Goal: Entertainment & Leisure: Browse casually

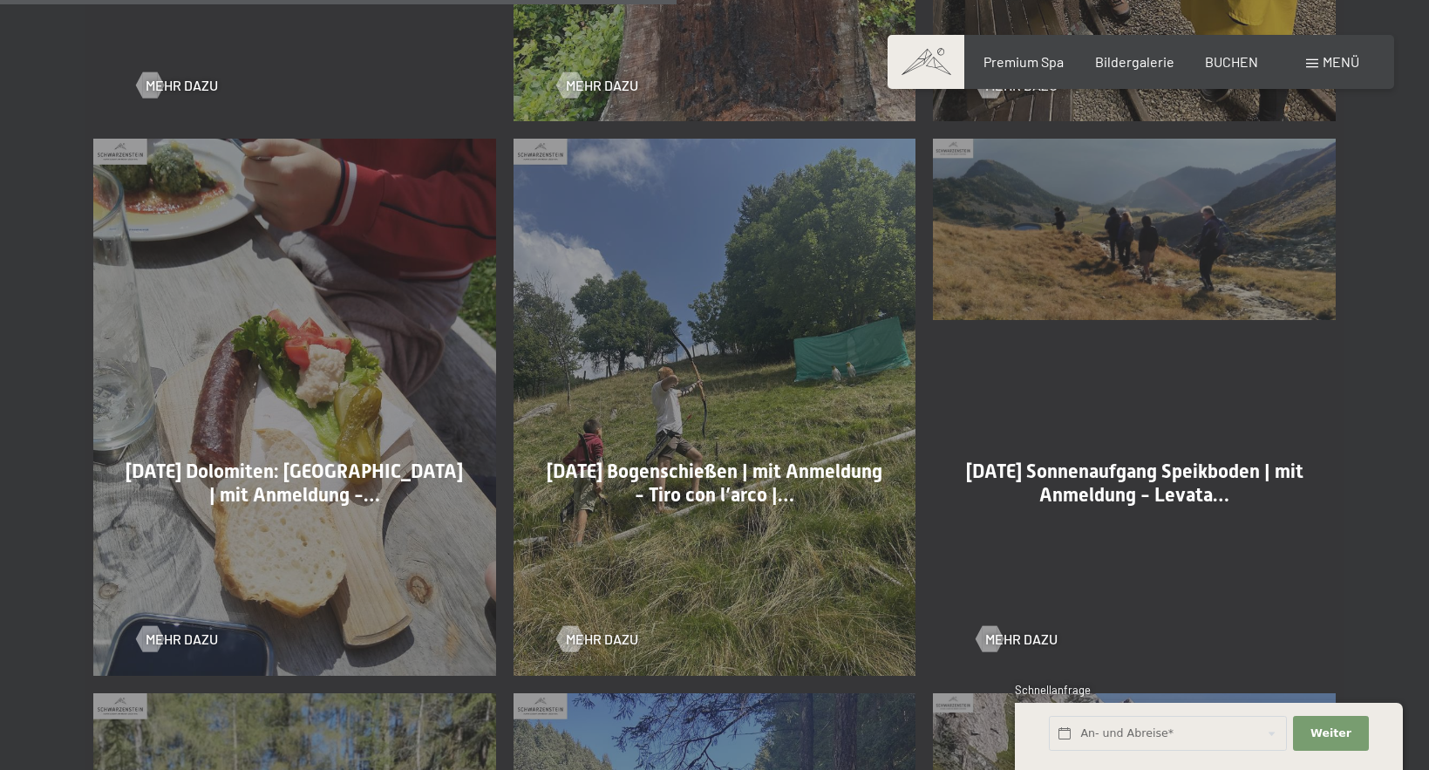
scroll to position [2585, 0]
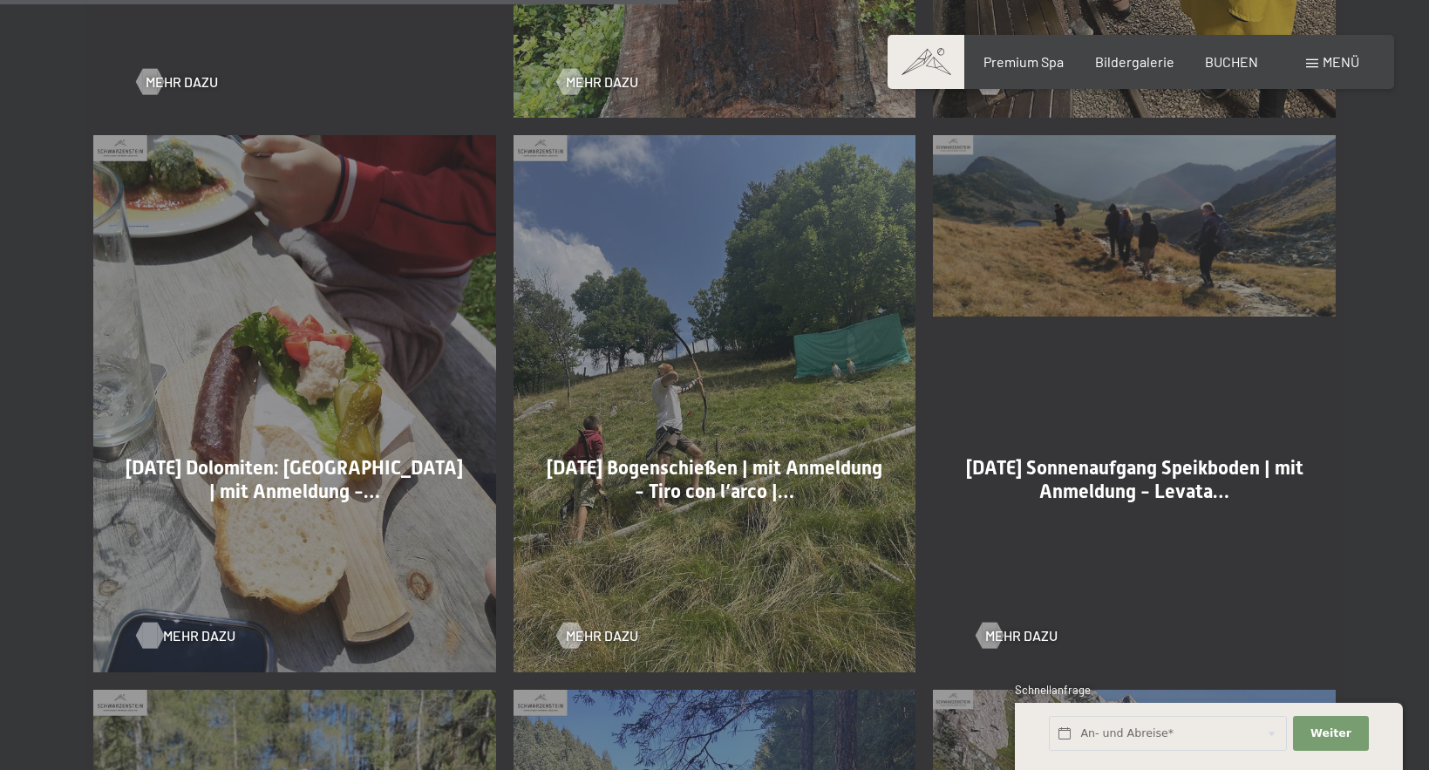
click at [193, 635] on span "Mehr dazu" at bounding box center [199, 635] width 72 height 19
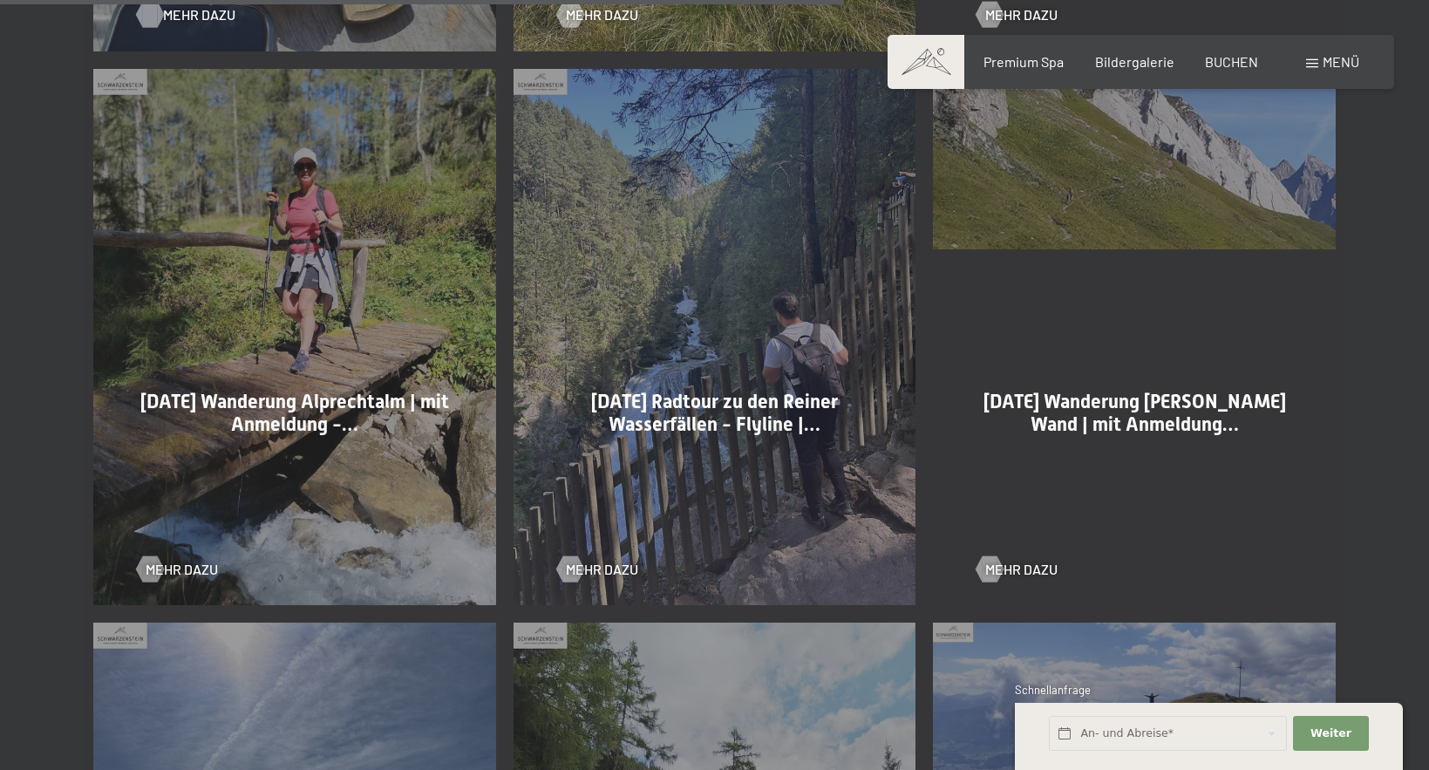
scroll to position [3217, 0]
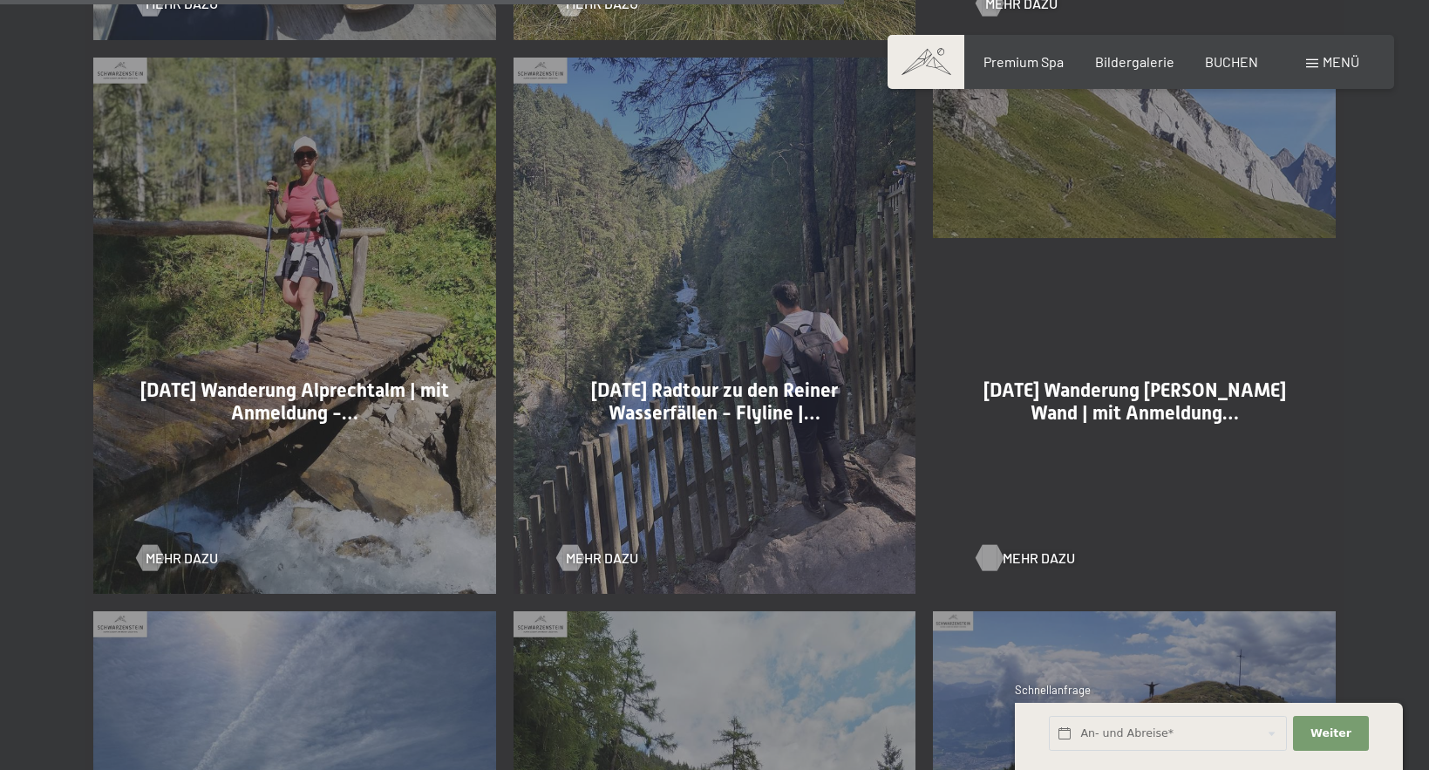
click at [1010, 554] on span "Mehr dazu" at bounding box center [1038, 557] width 72 height 19
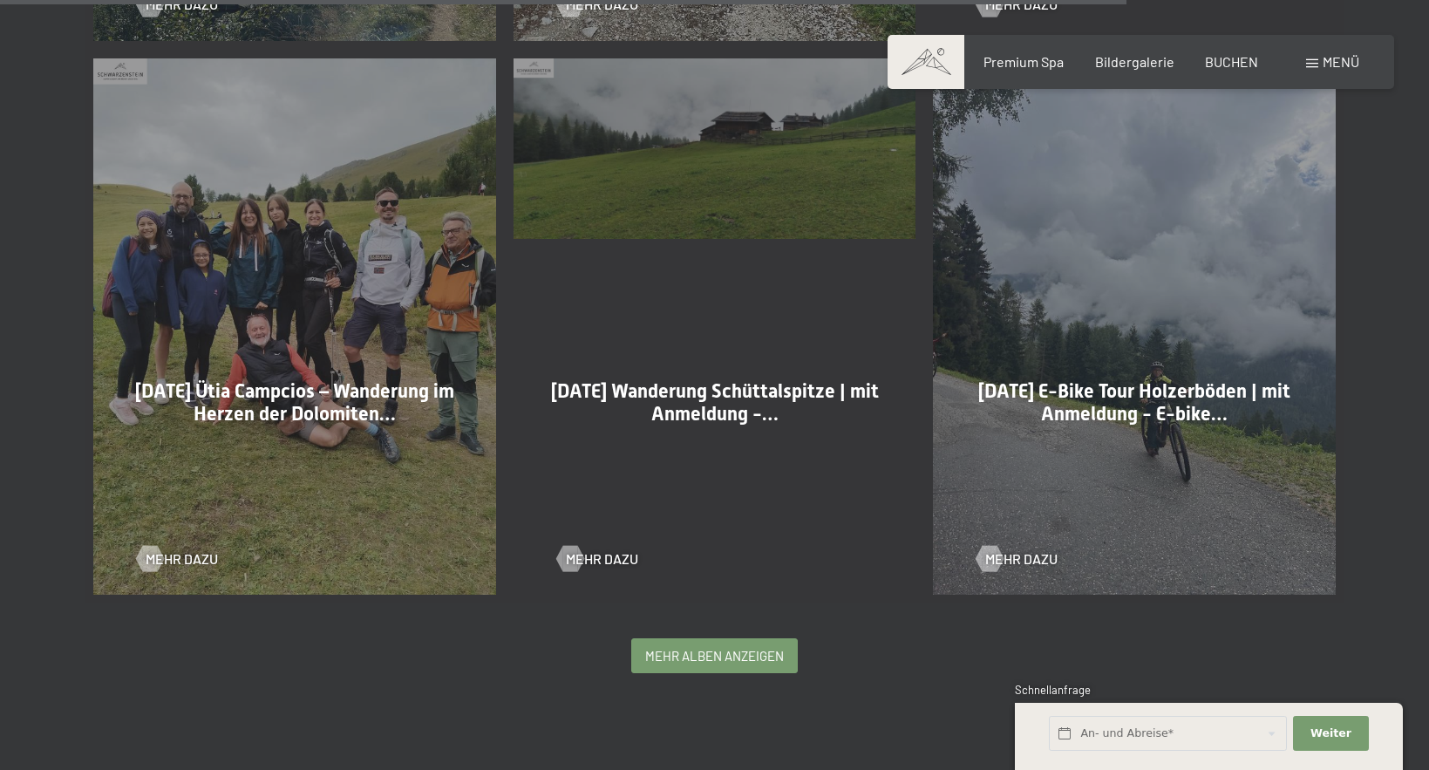
scroll to position [4335, 0]
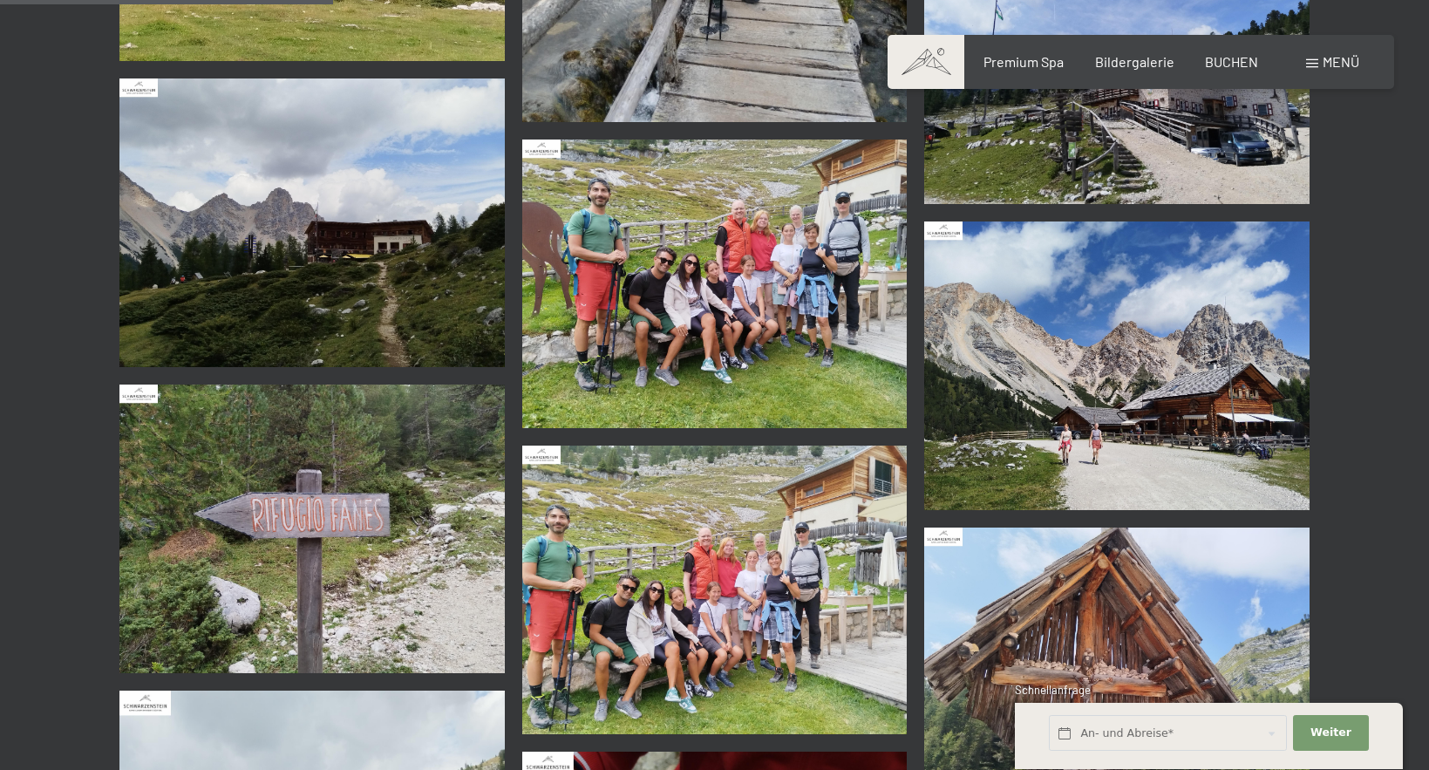
scroll to position [1890, 0]
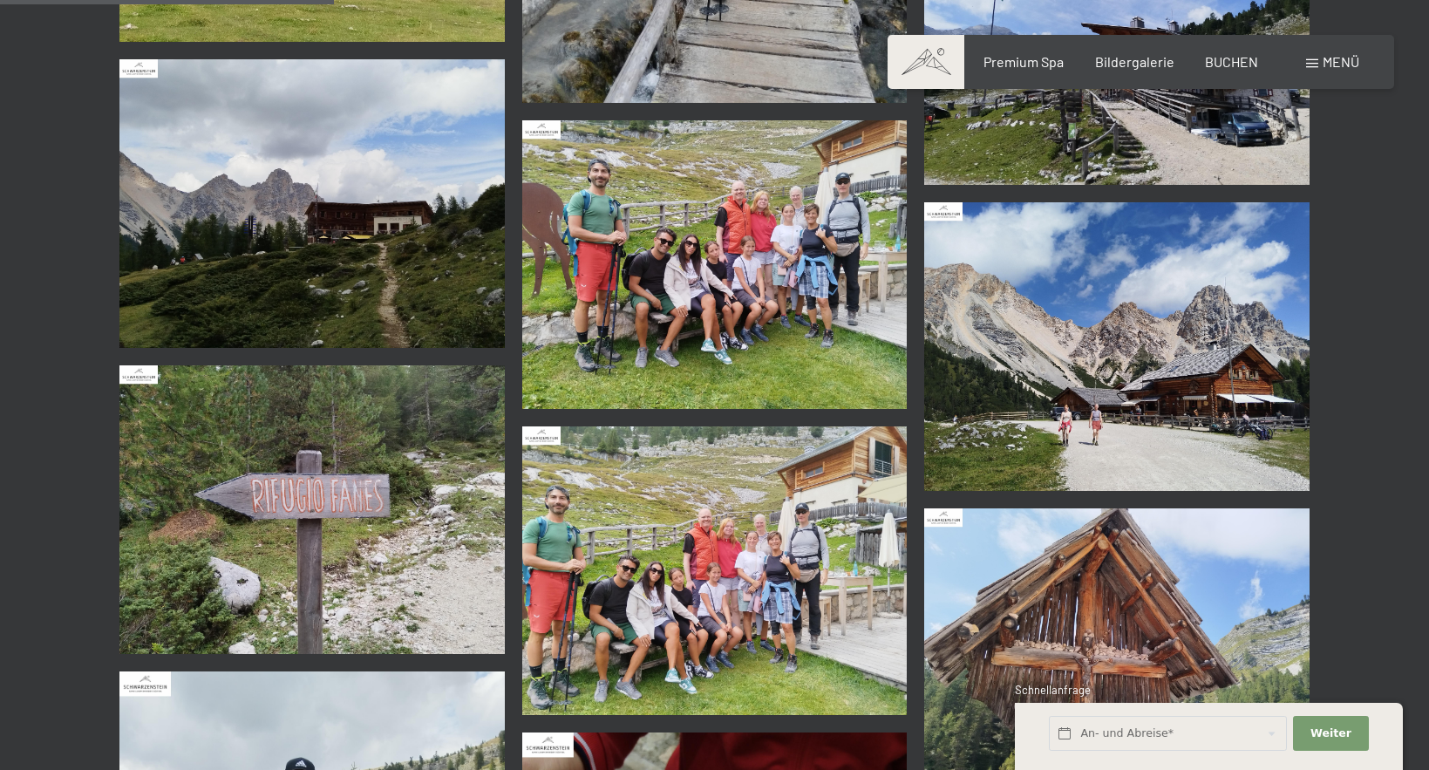
click at [701, 300] on img at bounding box center [714, 264] width 385 height 289
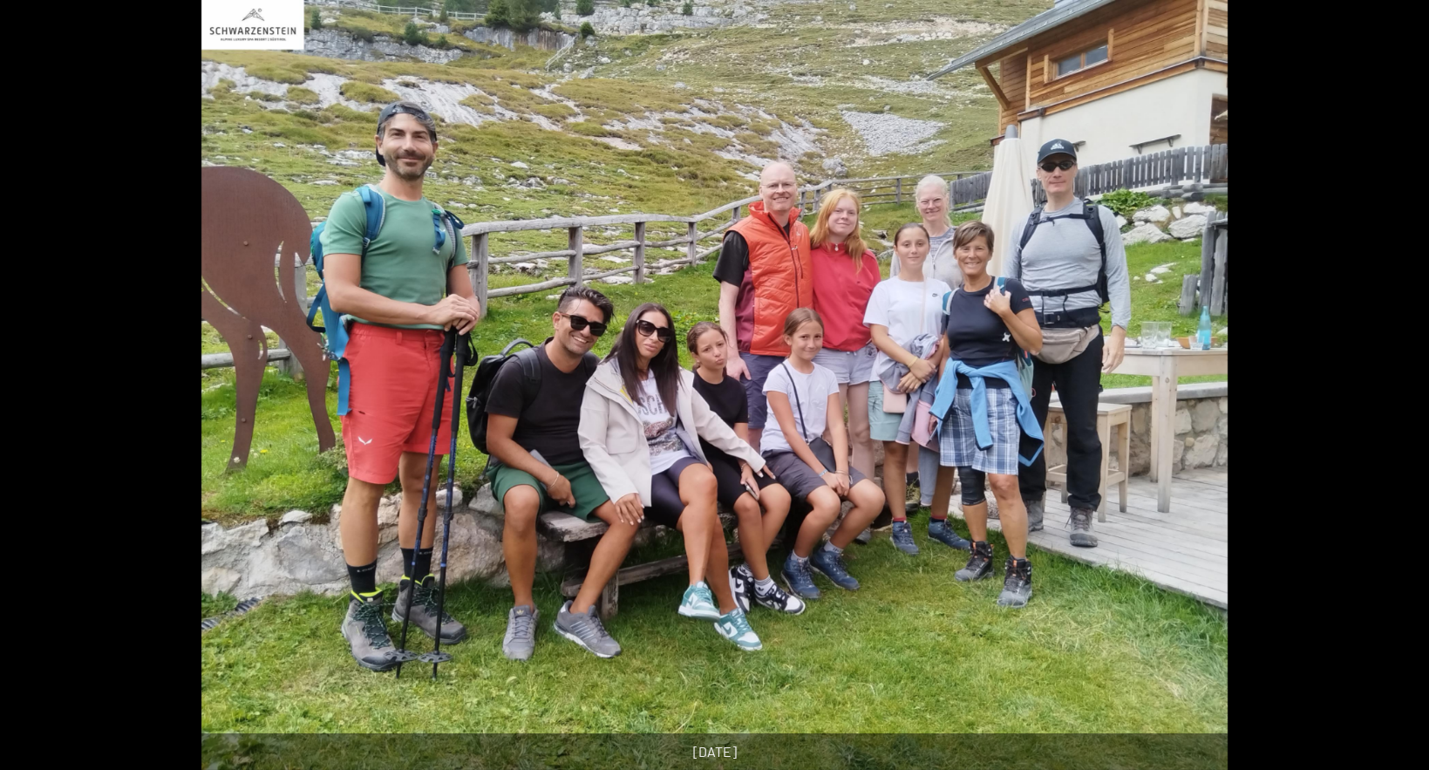
click at [1407, 18] on button "Close gallery" at bounding box center [1407, 11] width 44 height 41
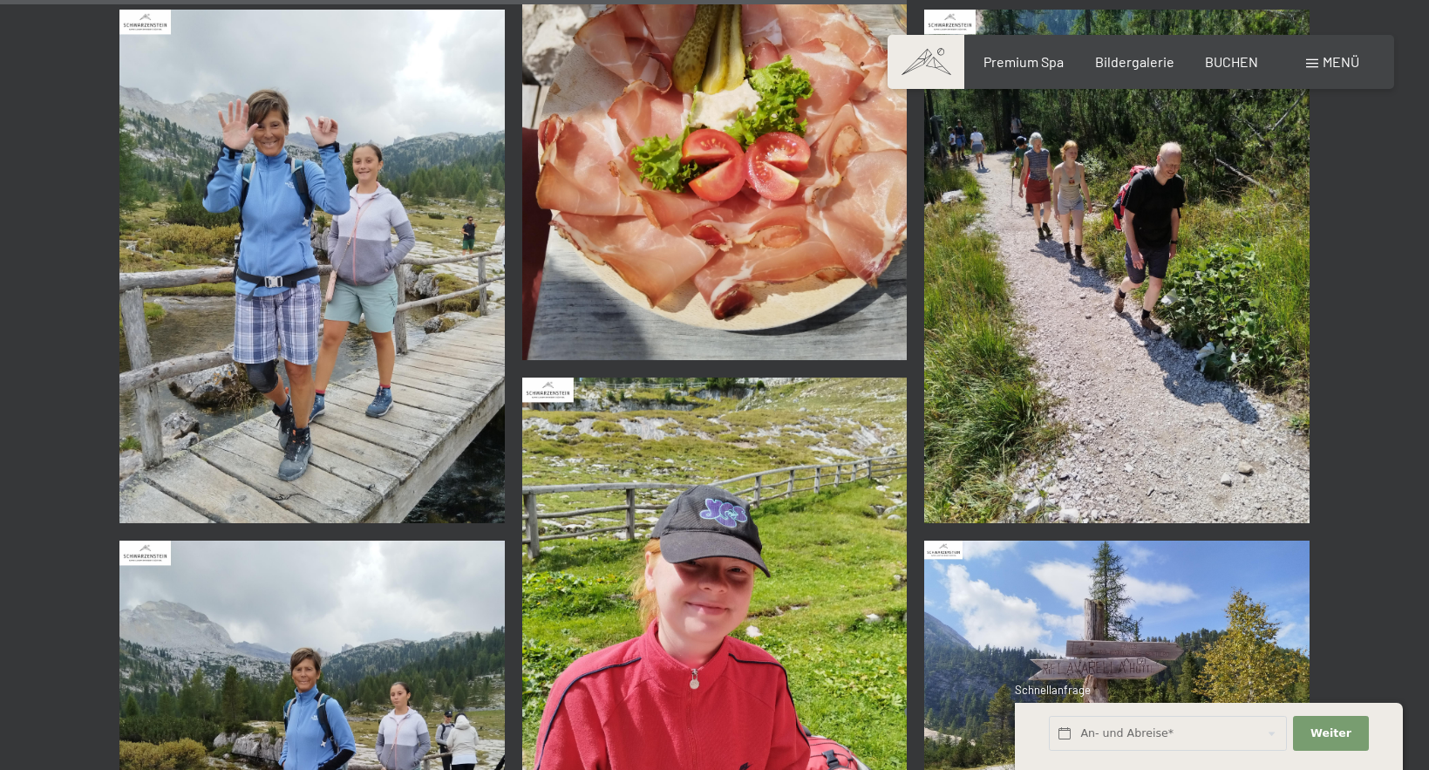
scroll to position [5177, 0]
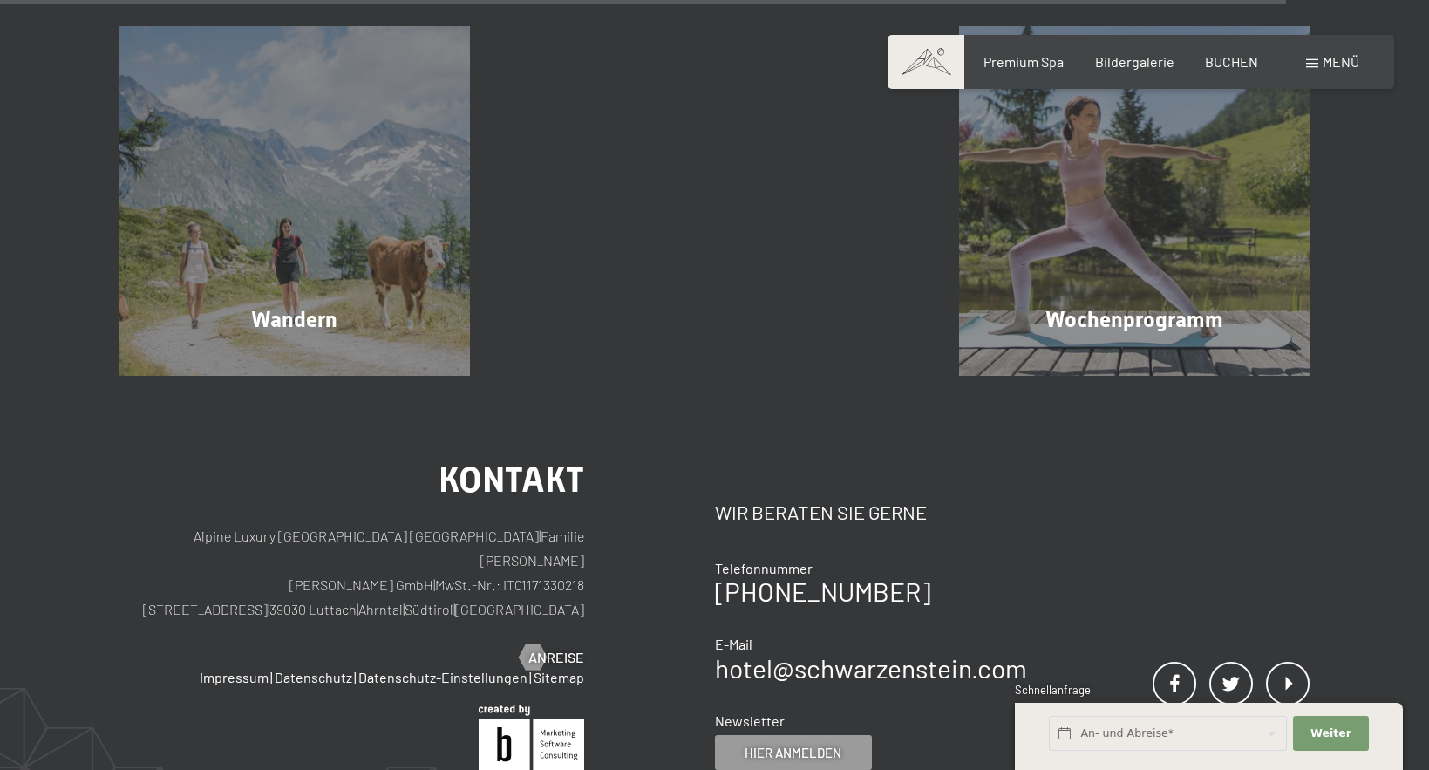
scroll to position [3882, 0]
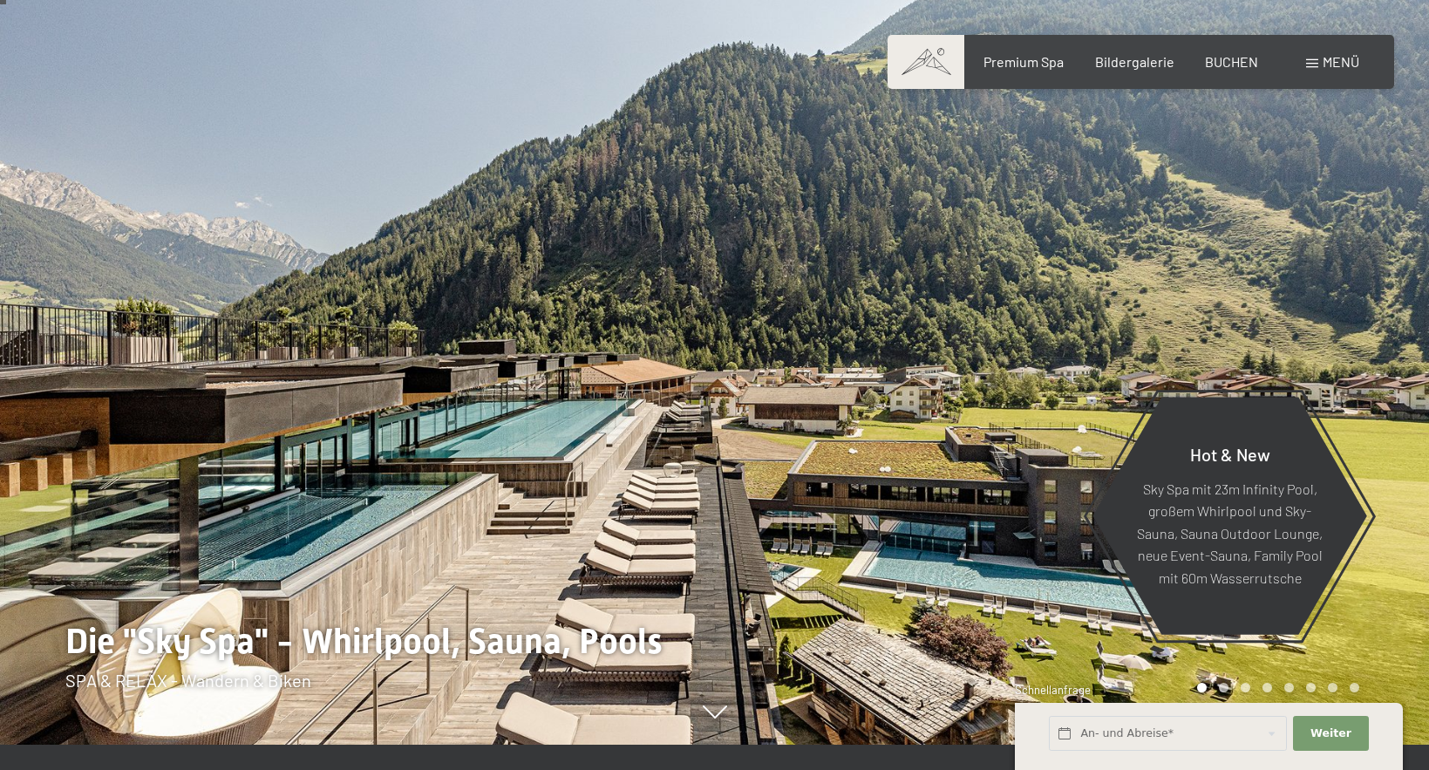
scroll to position [21, 0]
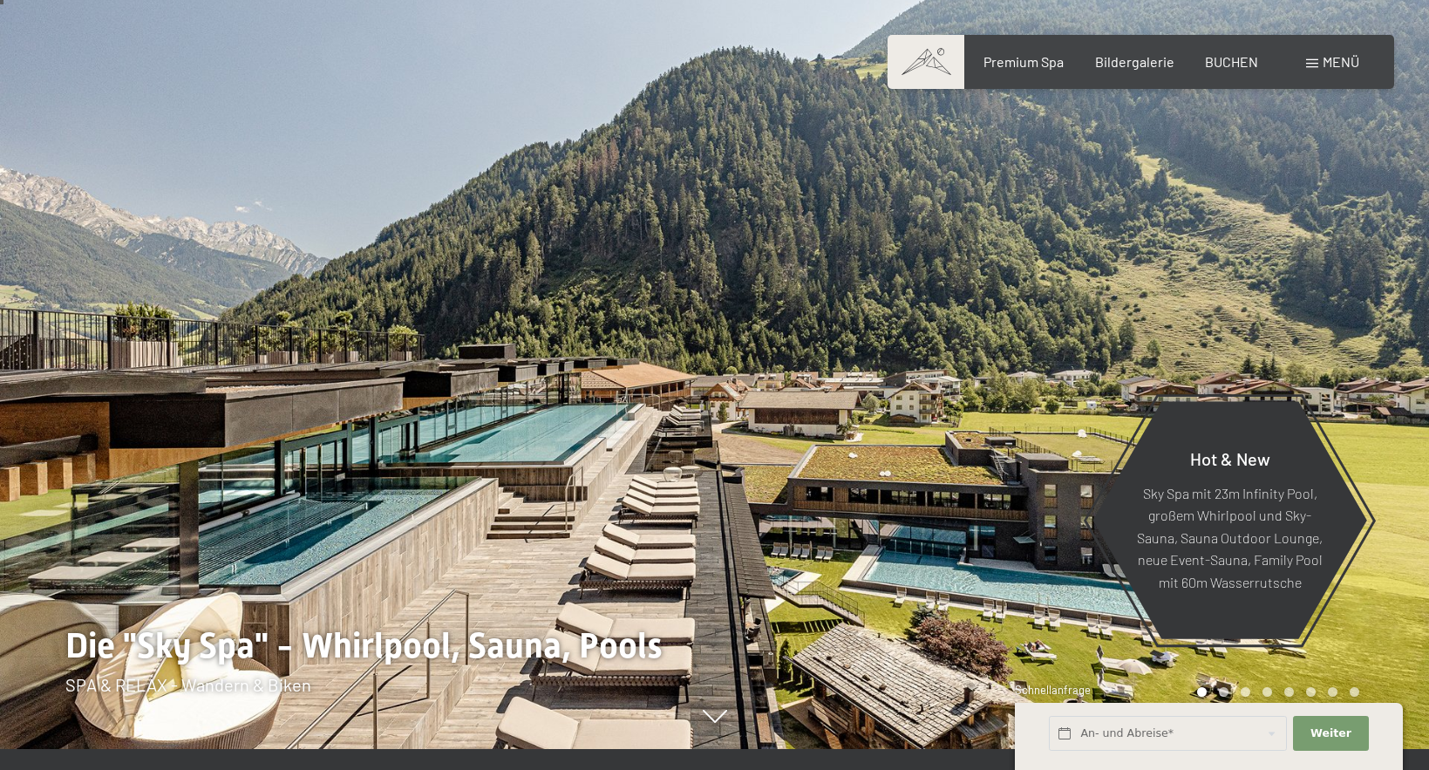
click at [1388, 404] on div at bounding box center [1072, 364] width 715 height 770
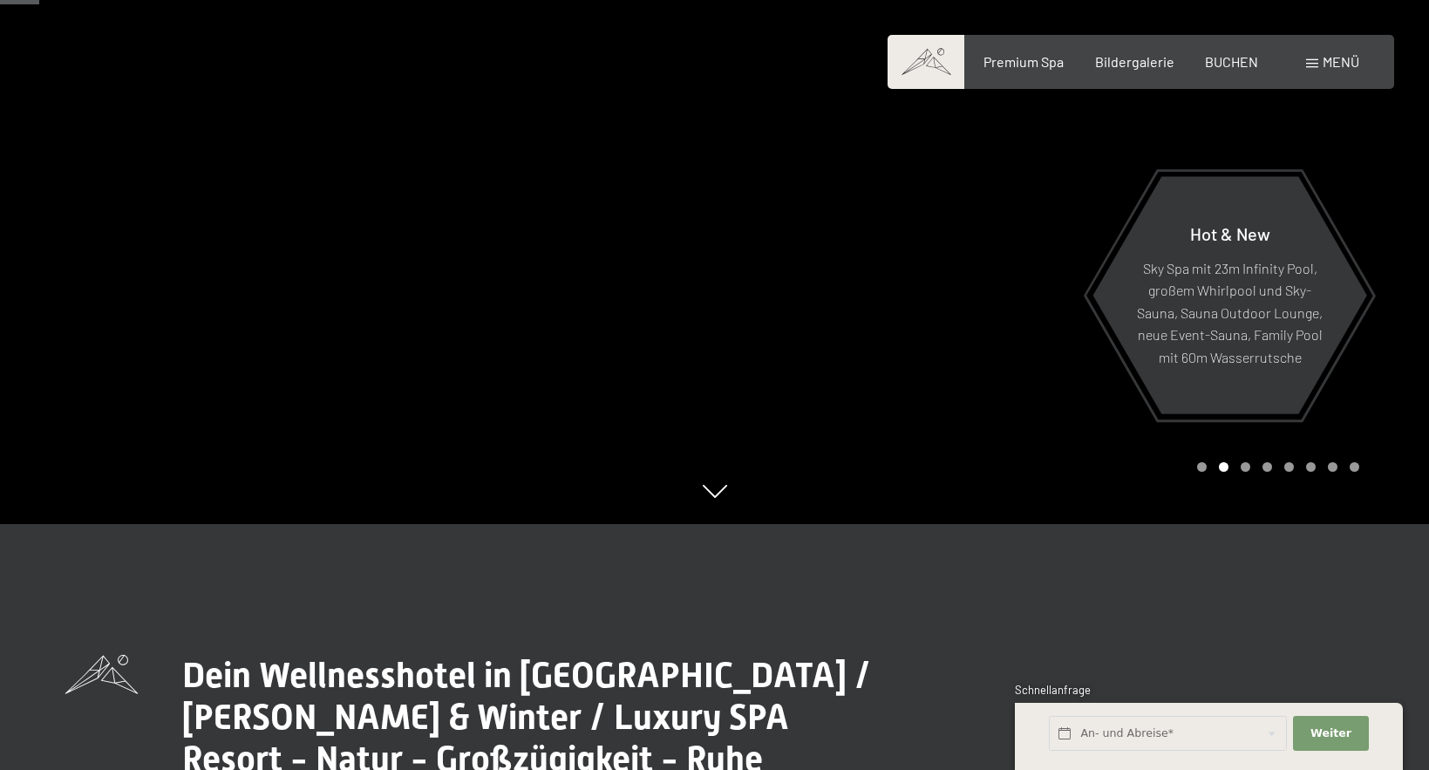
scroll to position [251, 0]
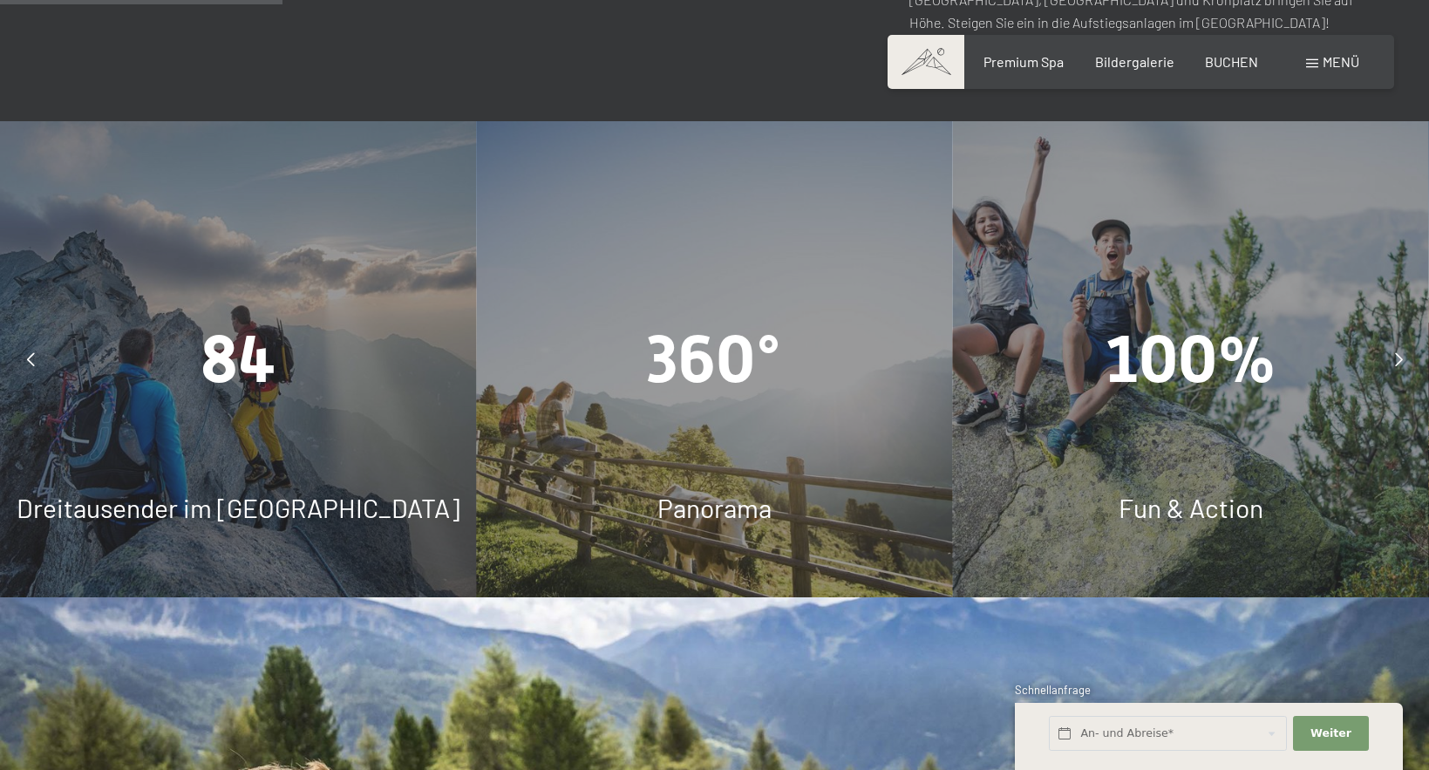
scroll to position [1463, 0]
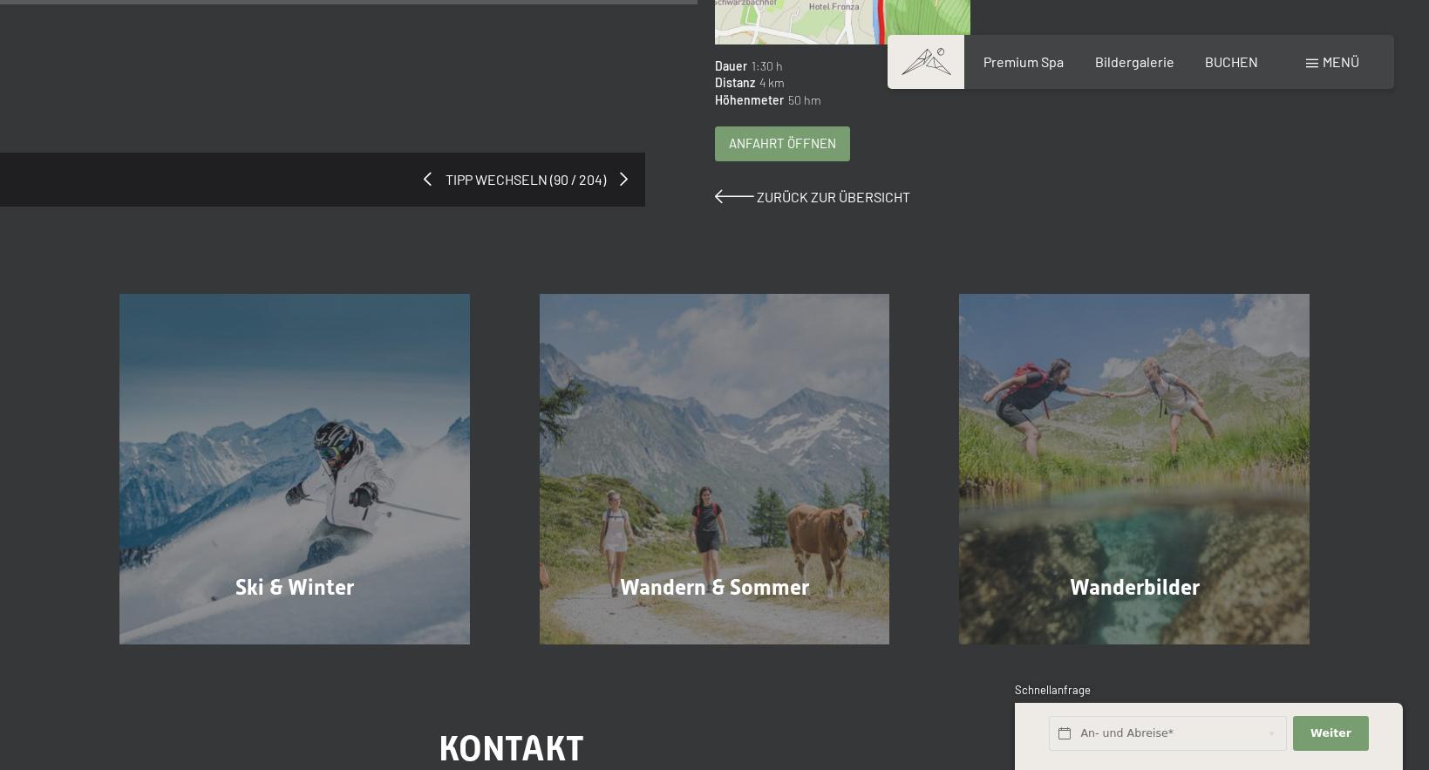
scroll to position [664, 0]
